Goal: Task Accomplishment & Management: Use online tool/utility

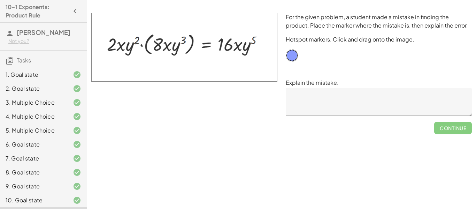
click at [347, 94] on textarea at bounding box center [379, 102] width 186 height 28
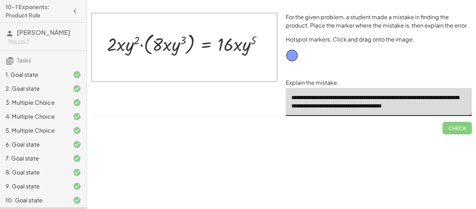
drag, startPoint x: 125, startPoint y: 43, endPoint x: 166, endPoint y: 46, distance: 41.9
click at [166, 46] on img at bounding box center [184, 47] width 186 height 69
drag, startPoint x: 294, startPoint y: 55, endPoint x: 123, endPoint y: 47, distance: 170.5
type textarea "**********"
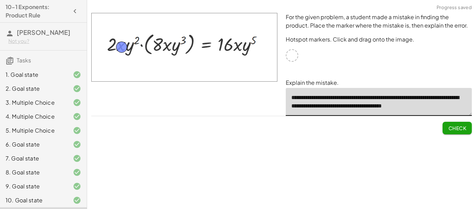
click at [457, 132] on button "Check" at bounding box center [456, 128] width 29 height 13
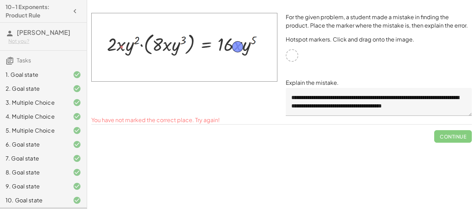
drag, startPoint x: 124, startPoint y: 43, endPoint x: 240, endPoint y: 43, distance: 116.0
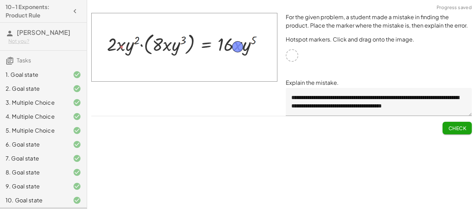
click at [467, 125] on button "Check" at bounding box center [456, 128] width 29 height 13
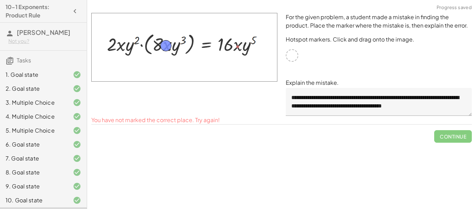
drag, startPoint x: 241, startPoint y: 44, endPoint x: 169, endPoint y: 42, distance: 71.7
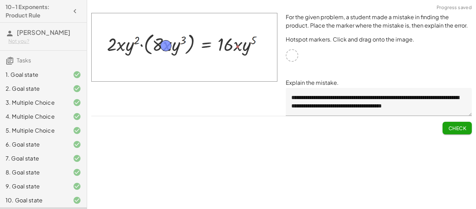
click at [463, 130] on span "Check" at bounding box center [457, 128] width 18 height 6
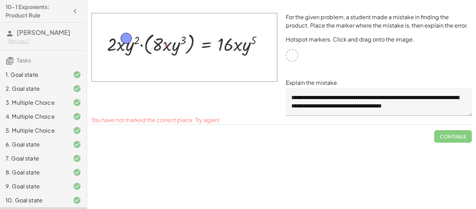
drag, startPoint x: 164, startPoint y: 43, endPoint x: 127, endPoint y: 36, distance: 38.2
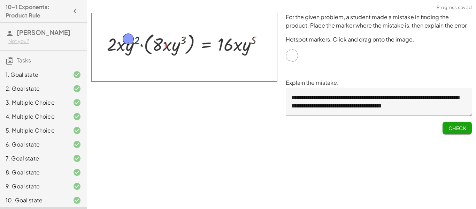
click at [449, 128] on span "Check" at bounding box center [457, 128] width 18 height 6
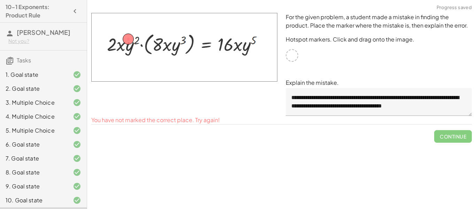
drag, startPoint x: 132, startPoint y: 34, endPoint x: 118, endPoint y: 46, distance: 17.8
click at [118, 46] on img at bounding box center [184, 47] width 186 height 69
drag, startPoint x: 129, startPoint y: 40, endPoint x: 117, endPoint y: 48, distance: 14.5
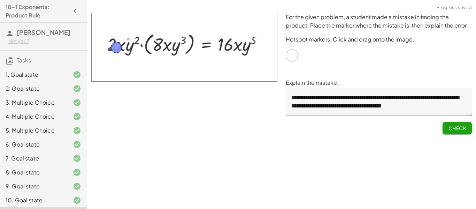
click at [458, 130] on span "Check" at bounding box center [457, 128] width 18 height 6
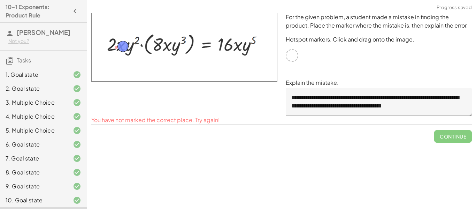
drag, startPoint x: 116, startPoint y: 44, endPoint x: 123, endPoint y: 43, distance: 7.0
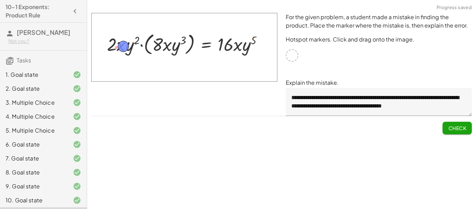
click at [457, 129] on span "Check" at bounding box center [457, 128] width 18 height 6
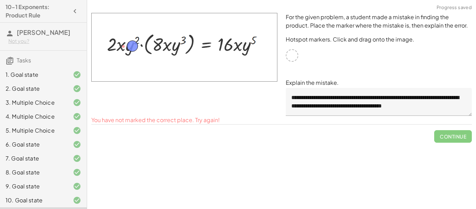
drag, startPoint x: 124, startPoint y: 47, endPoint x: 133, endPoint y: 47, distance: 9.1
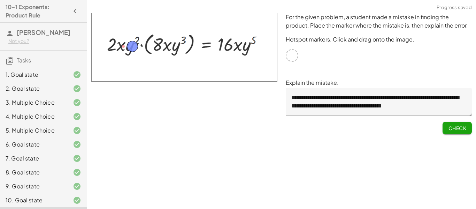
click at [466, 127] on span "Check" at bounding box center [457, 128] width 18 height 6
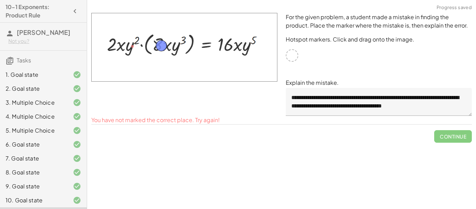
drag, startPoint x: 129, startPoint y: 49, endPoint x: 157, endPoint y: 48, distance: 28.2
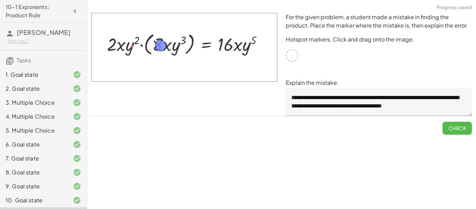
click at [469, 128] on button "Check" at bounding box center [456, 128] width 29 height 13
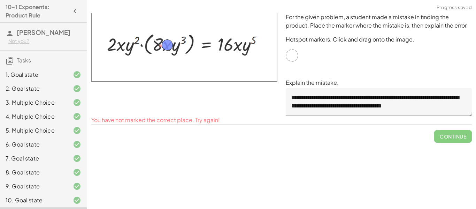
drag, startPoint x: 159, startPoint y: 45, endPoint x: 165, endPoint y: 44, distance: 6.7
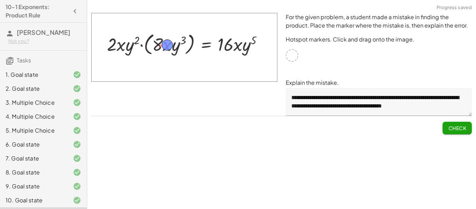
click at [462, 127] on span "Check" at bounding box center [457, 128] width 18 height 6
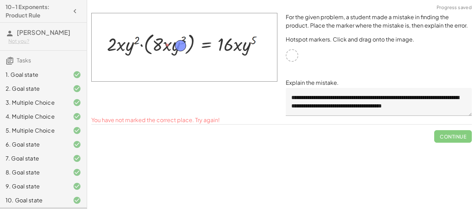
drag, startPoint x: 167, startPoint y: 43, endPoint x: 181, endPoint y: 44, distance: 13.6
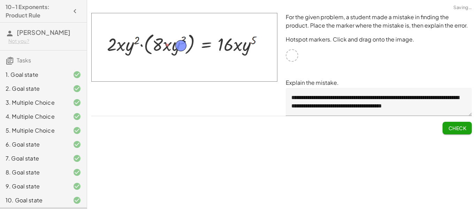
click at [464, 127] on span "Check" at bounding box center [457, 128] width 18 height 6
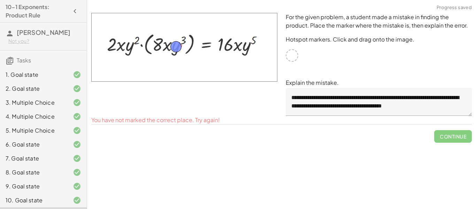
drag, startPoint x: 177, startPoint y: 42, endPoint x: 171, endPoint y: 43, distance: 5.7
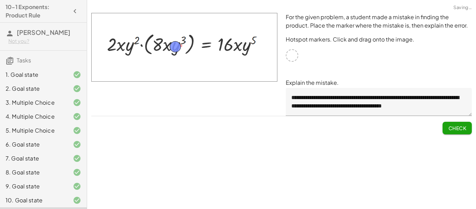
click at [453, 127] on span "Check" at bounding box center [457, 128] width 18 height 6
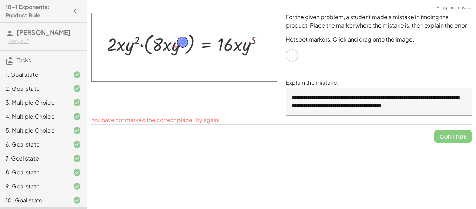
drag, startPoint x: 178, startPoint y: 46, endPoint x: 186, endPoint y: 41, distance: 9.5
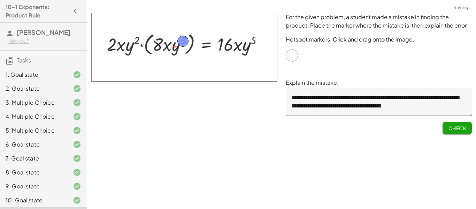
click at [458, 130] on span "Check" at bounding box center [457, 128] width 18 height 6
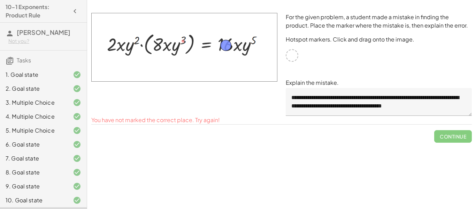
drag, startPoint x: 178, startPoint y: 38, endPoint x: 222, endPoint y: 43, distance: 44.2
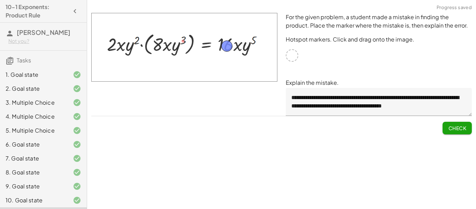
click at [461, 129] on span "Check" at bounding box center [457, 128] width 18 height 6
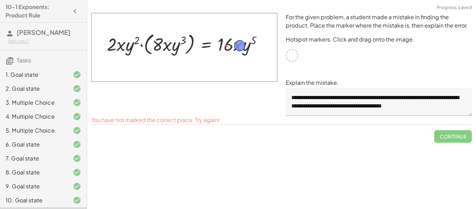
drag, startPoint x: 228, startPoint y: 46, endPoint x: 241, endPoint y: 46, distance: 12.9
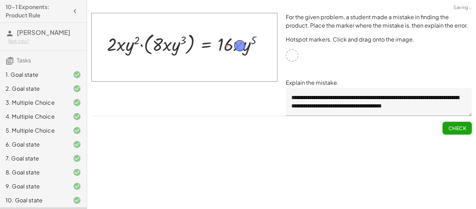
click at [466, 128] on button "Check" at bounding box center [456, 128] width 29 height 13
click at [456, 130] on span "Continue" at bounding box center [453, 128] width 26 height 6
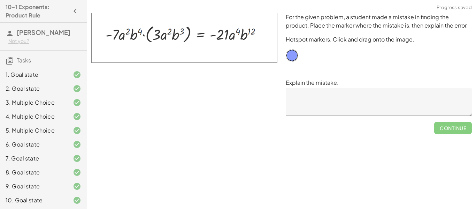
scroll to position [38, 0]
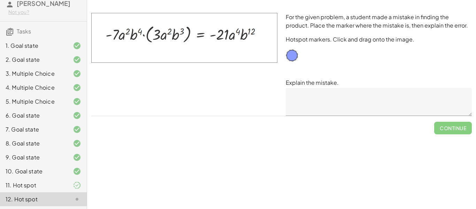
click at [312, 97] on textarea at bounding box center [379, 102] width 186 height 28
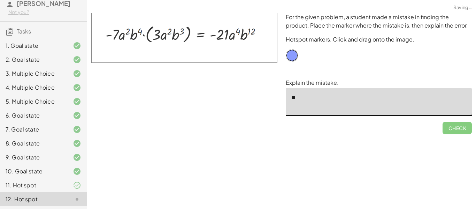
type textarea "*"
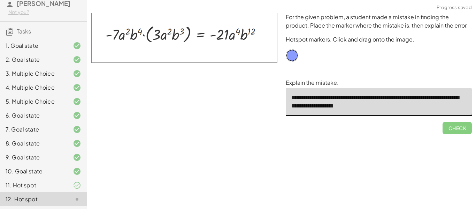
click at [382, 99] on textarea "**********" at bounding box center [379, 102] width 186 height 28
click at [381, 99] on textarea "**********" at bounding box center [379, 102] width 186 height 28
click at [311, 108] on textarea "**********" at bounding box center [379, 102] width 186 height 28
click at [298, 106] on textarea "**********" at bounding box center [379, 102] width 186 height 28
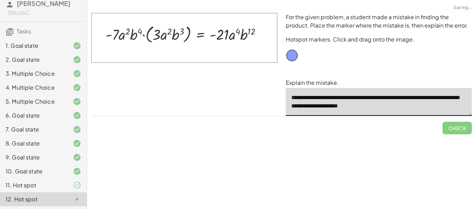
click at [411, 109] on textarea "**********" at bounding box center [379, 102] width 186 height 28
drag, startPoint x: 290, startPoint y: 55, endPoint x: 250, endPoint y: 31, distance: 46.3
type textarea "**********"
click at [457, 128] on span "Check" at bounding box center [457, 128] width 18 height 6
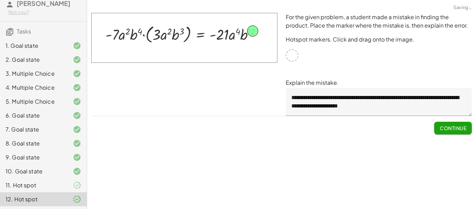
click at [457, 128] on span "Continue" at bounding box center [453, 128] width 26 height 6
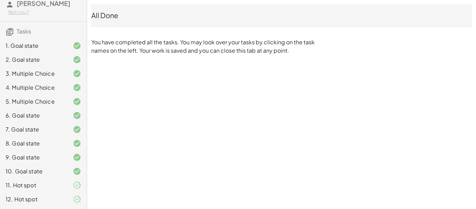
click at [118, 15] on div "All Done" at bounding box center [281, 15] width 380 height 10
click at [167, 49] on p "You have completed all the tasks. You may look over your tasks by clicking on t…" at bounding box center [204, 46] width 226 height 17
